Goal: Information Seeking & Learning: Find specific page/section

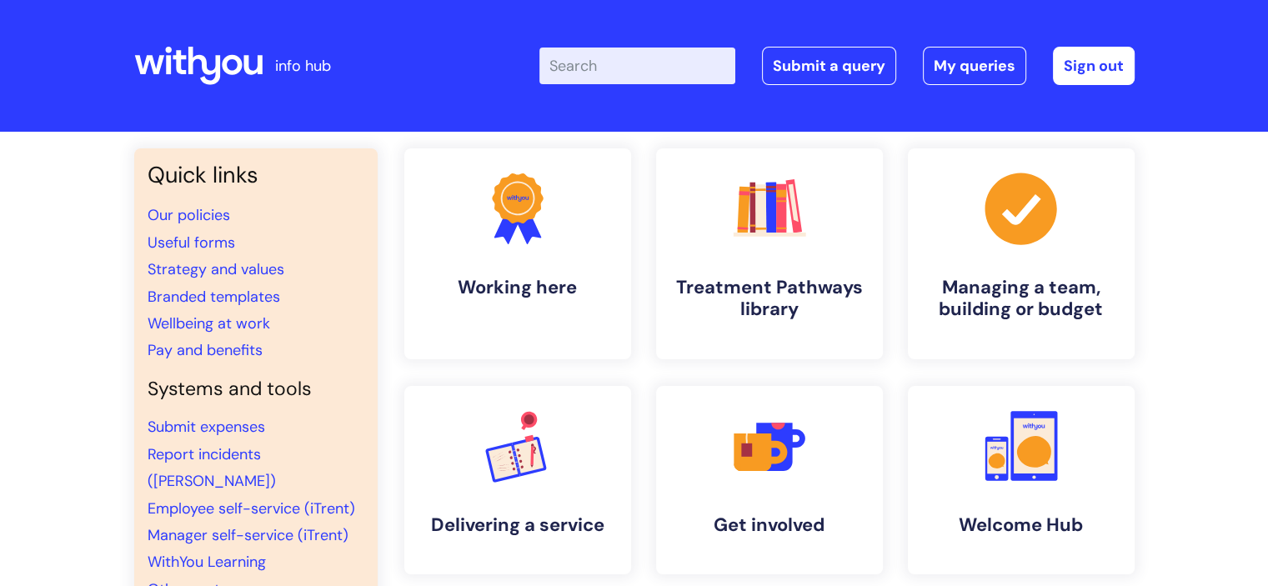
click at [662, 68] on input "Enter your search term here..." at bounding box center [638, 66] width 196 height 37
type input "bag search"
click button "Search" at bounding box center [0, 0] width 0 height 0
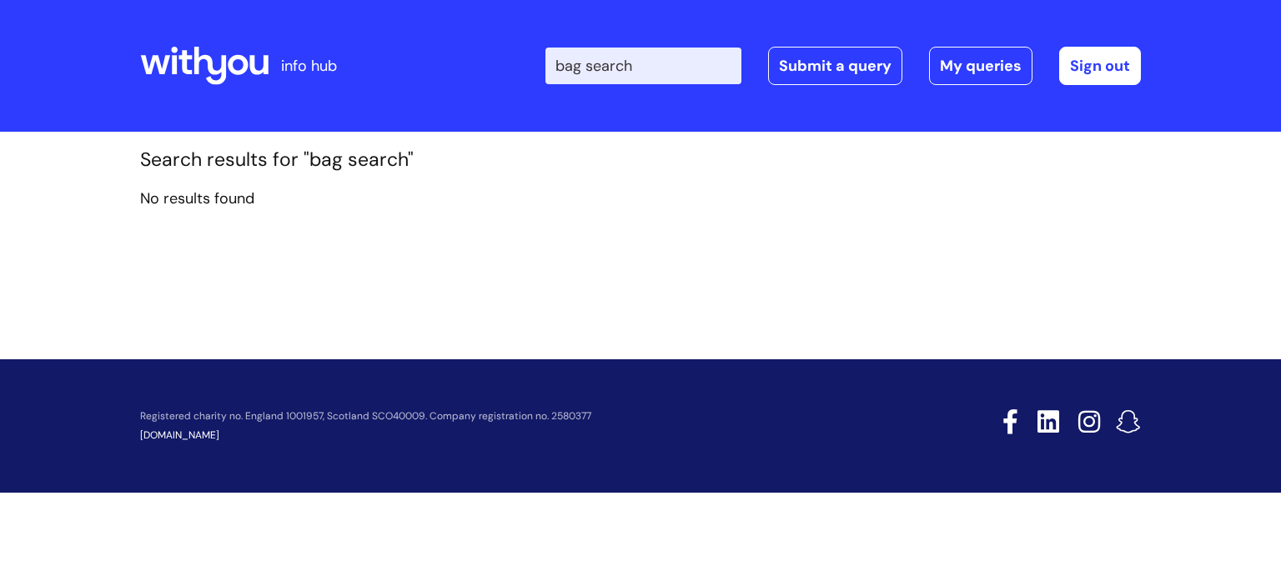
drag, startPoint x: 682, startPoint y: 65, endPoint x: 482, endPoint y: 33, distance: 202.6
click at [483, 33] on div "Enter your search term here... bag search Search Submit a query My queries Welc…" at bounding box center [765, 66] width 752 height 98
click button "Search" at bounding box center [0, 0] width 0 height 0
click at [225, 67] on icon at bounding box center [210, 66] width 33 height 38
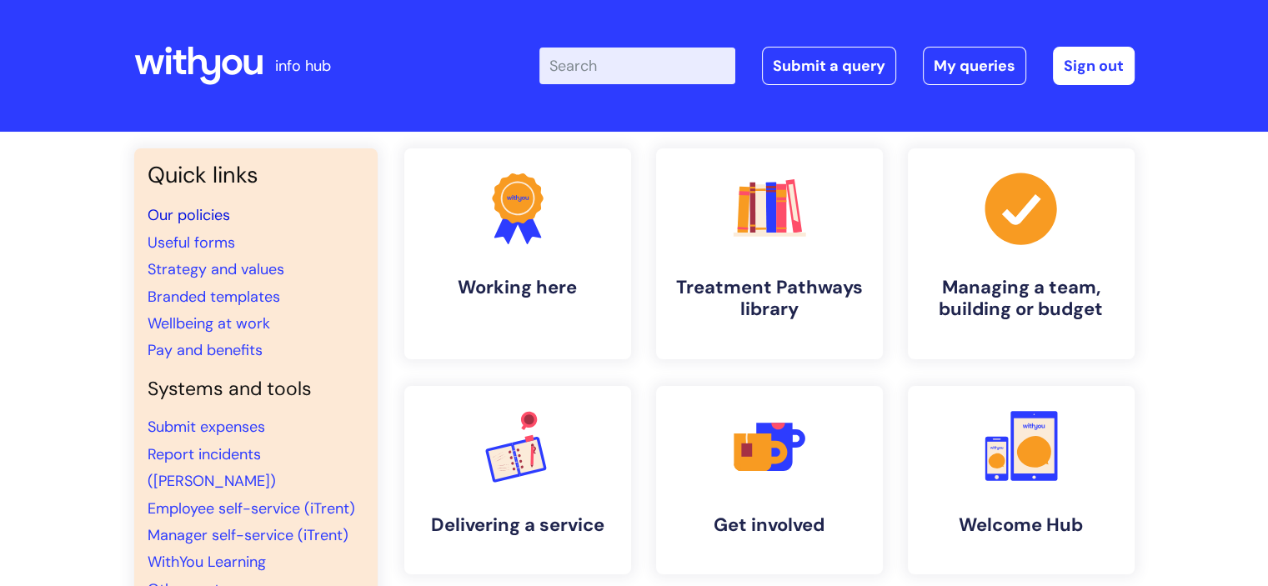
click at [190, 212] on link "Our policies" at bounding box center [189, 215] width 83 height 20
